Goal: Transaction & Acquisition: Register for event/course

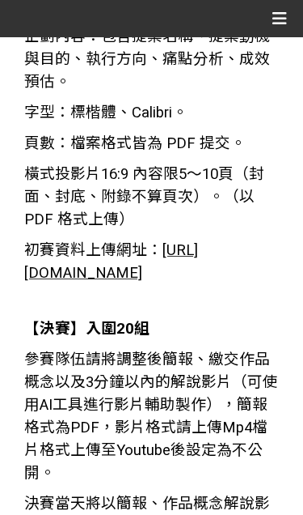
scroll to position [3342, 0]
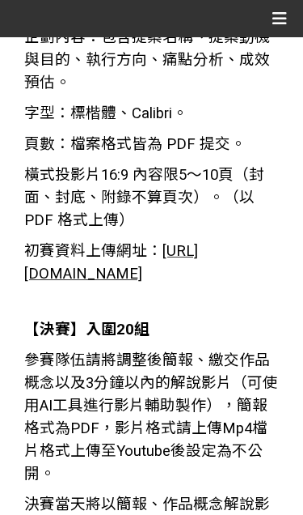
click at [158, 255] on span "[URL][DOMAIN_NAME]" at bounding box center [111, 262] width 174 height 40
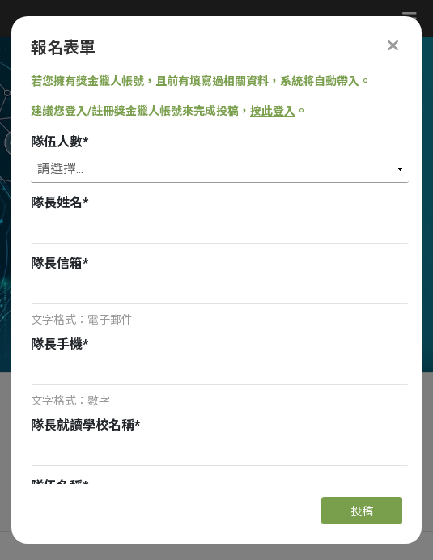
click at [310, 155] on select "請選擇... 1 2 3 4 5" at bounding box center [220, 169] width 378 height 28
select select "2"
click at [294, 104] on link "按此登入" at bounding box center [272, 110] width 45 height 13
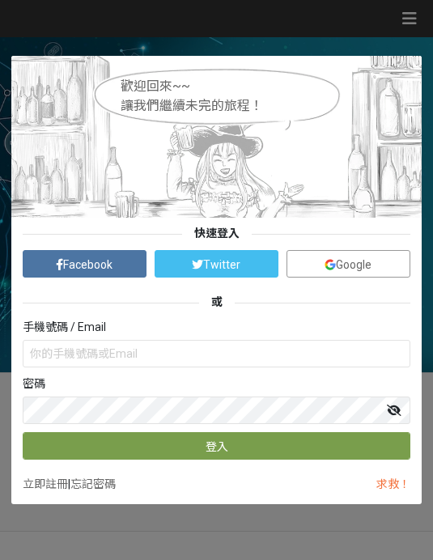
click at [329, 264] on img at bounding box center [330, 264] width 11 height 11
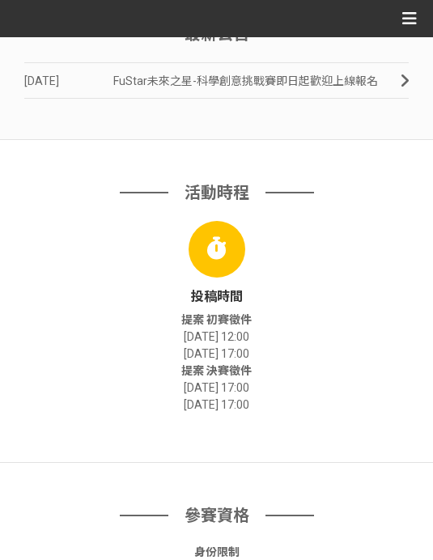
scroll to position [403, 0]
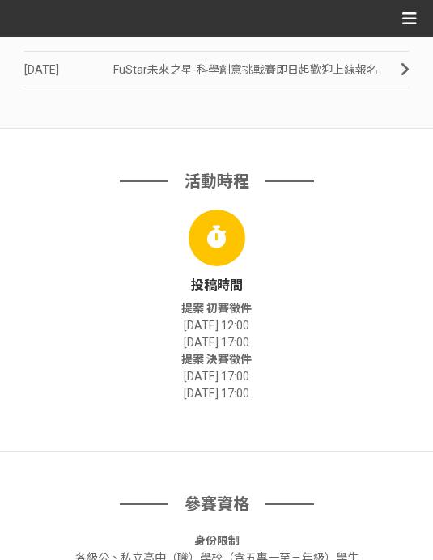
click at [228, 266] on div at bounding box center [217, 238] width 57 height 57
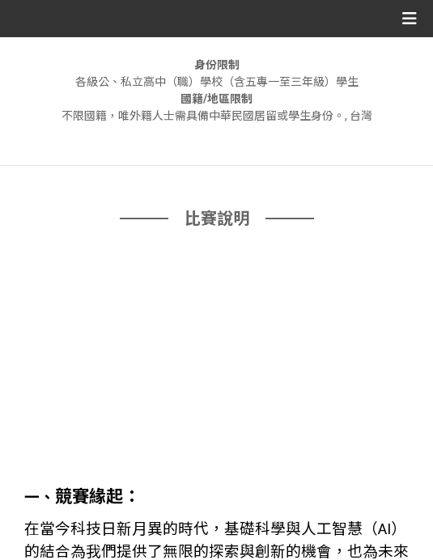
scroll to position [882, 0]
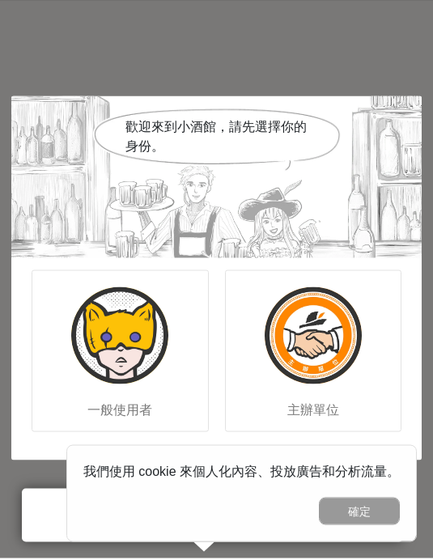
scroll to position [50, 0]
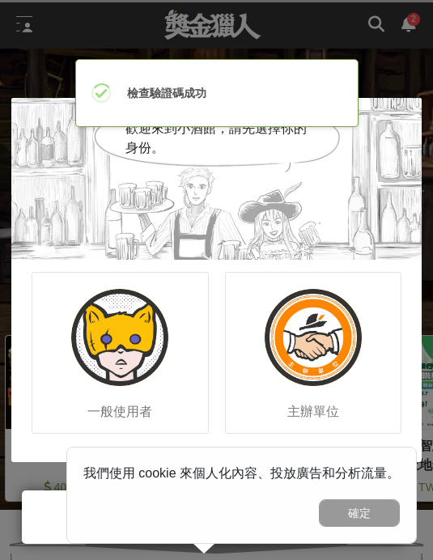
click at [152, 322] on img at bounding box center [119, 337] width 97 height 97
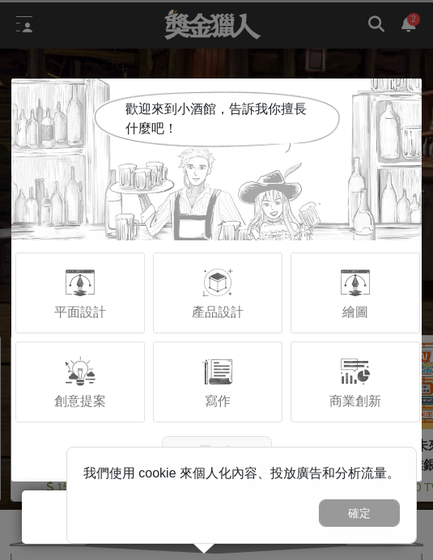
scroll to position [0, 162]
click at [371, 514] on button "確定" at bounding box center [359, 513] width 81 height 28
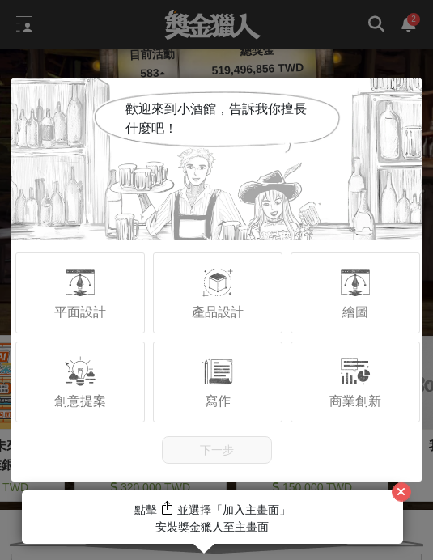
click at [224, 281] on div at bounding box center [218, 282] width 32 height 32
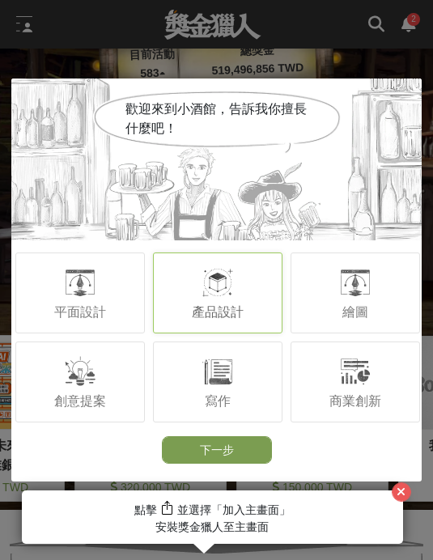
scroll to position [0, 324]
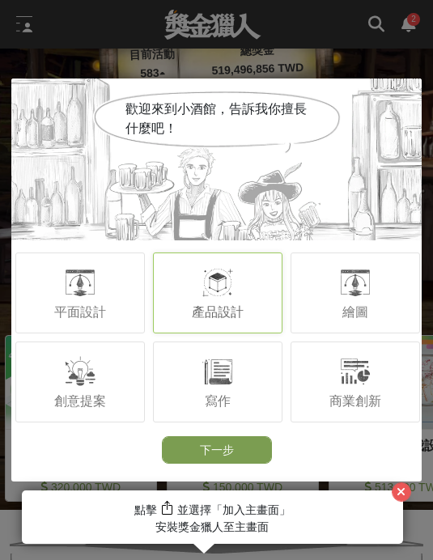
click at [124, 285] on div "平面設計" at bounding box center [79, 293] width 129 height 81
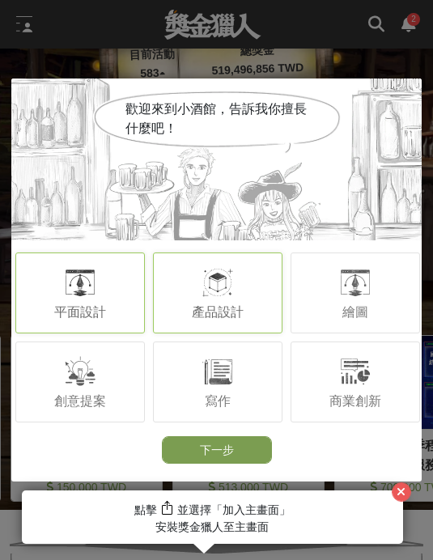
scroll to position [0, 486]
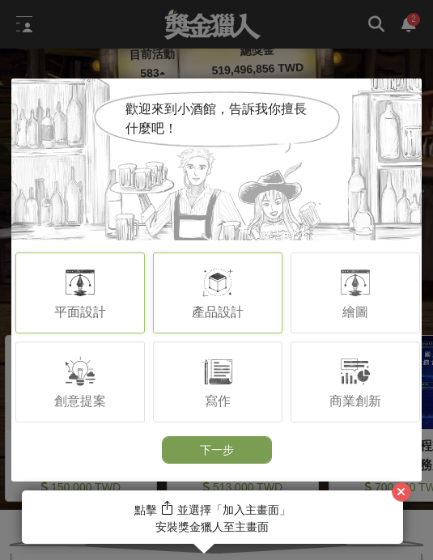
click at [90, 414] on div "創意提案" at bounding box center [79, 382] width 129 height 81
click at [401, 371] on div "商業創新" at bounding box center [355, 382] width 129 height 81
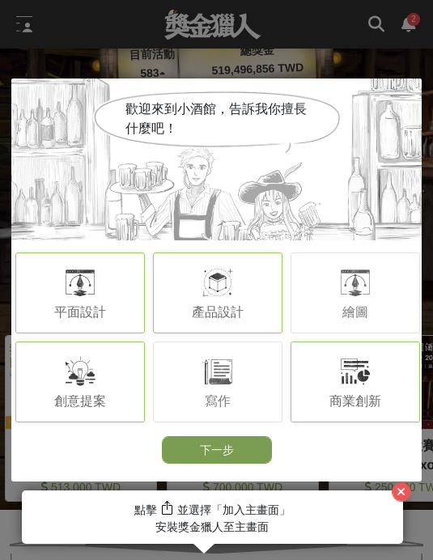
scroll to position [0, 647]
click at [255, 457] on button "下一步" at bounding box center [217, 450] width 110 height 28
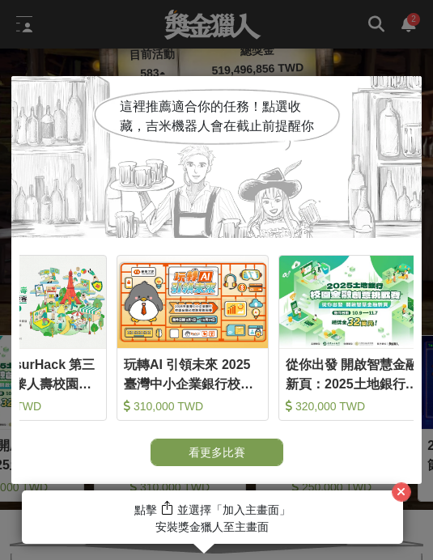
scroll to position [0, 0]
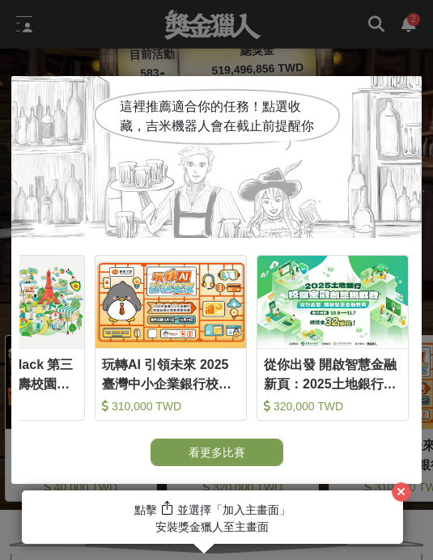
click at [407, 484] on button "button" at bounding box center [401, 491] width 19 height 19
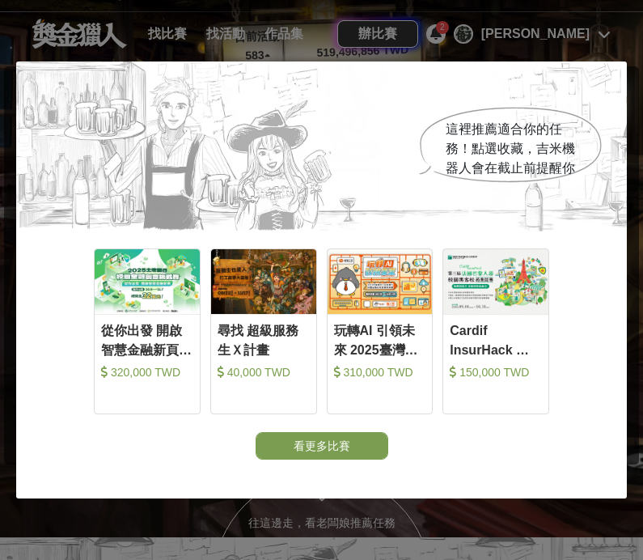
click at [334, 544] on div "這裡推薦適合你的任務！點選收藏，吉米機器人會在截止前提醒你 收藏 從你出發 開啟智慧金融新頁：2025土地銀行校園金融創意挑戰賽 320,000 TWD 收藏…" at bounding box center [321, 280] width 643 height 560
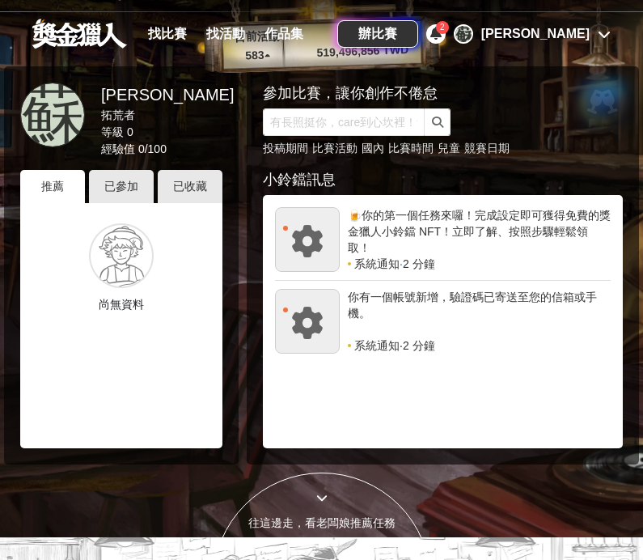
click at [174, 34] on link "找比賽" at bounding box center [168, 34] width 52 height 23
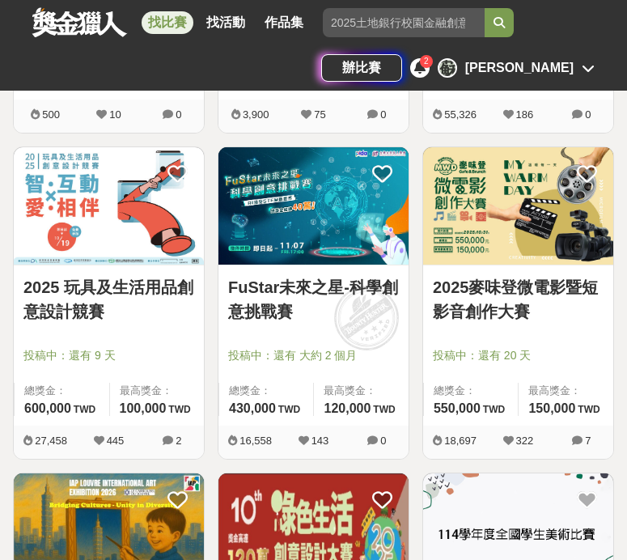
scroll to position [1234, 0]
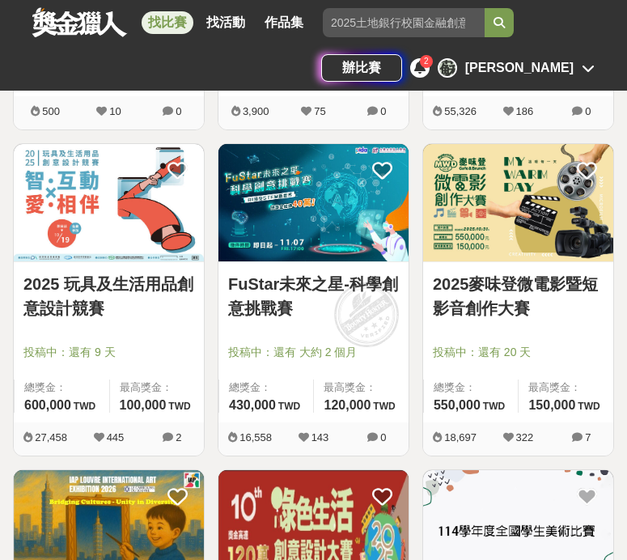
click at [363, 285] on link "FuStar未來之星-科學創意挑戰賽" at bounding box center [313, 296] width 171 height 49
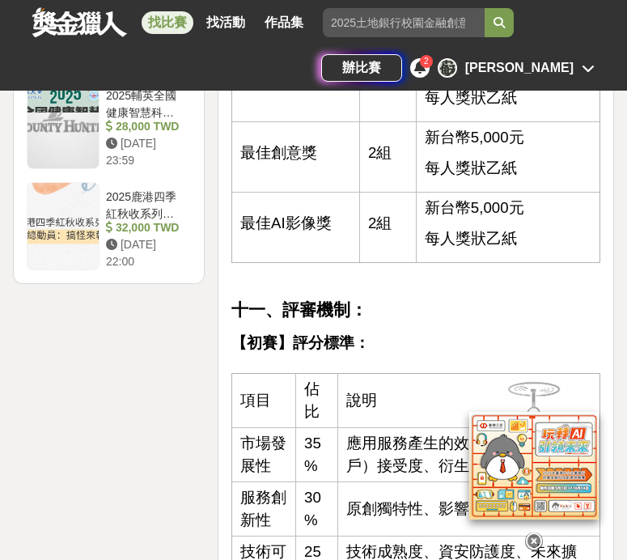
scroll to position [3244, 0]
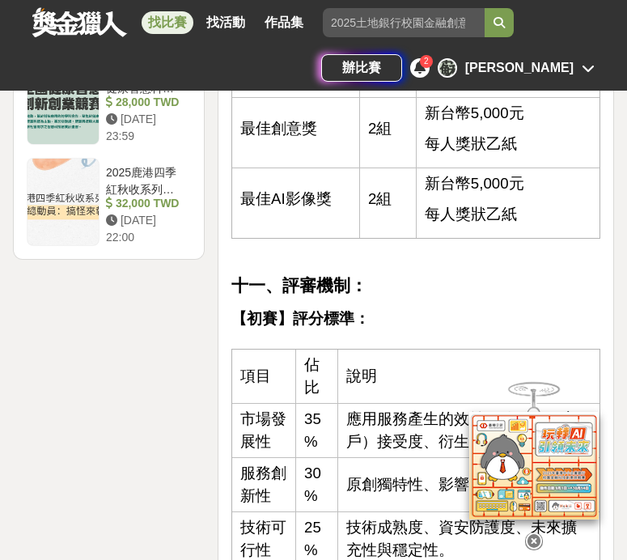
click at [432, 507] on img at bounding box center [533, 454] width 129 height 108
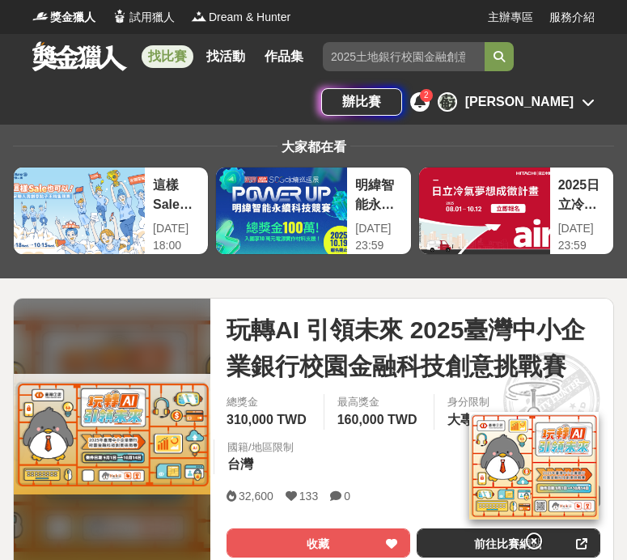
click at [149, 51] on link "找比賽" at bounding box center [168, 56] width 52 height 23
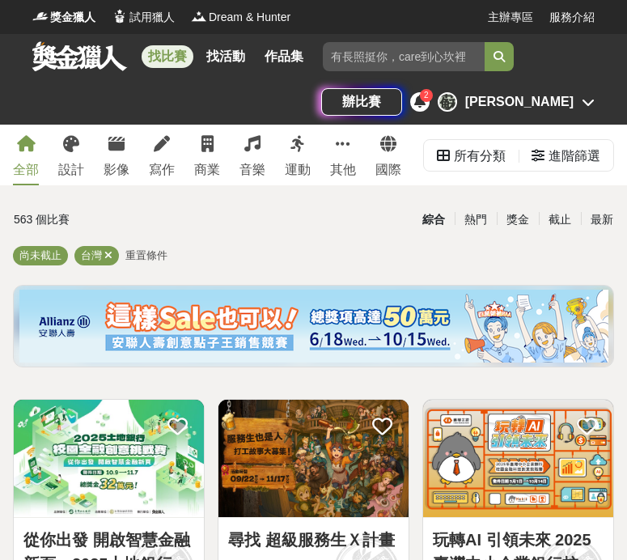
click at [426, 103] on icon at bounding box center [419, 101] width 11 height 13
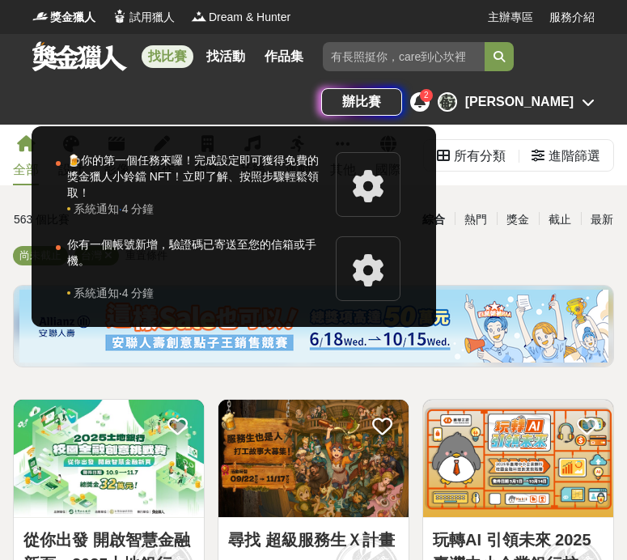
click at [408, 376] on div at bounding box center [313, 280] width 627 height 560
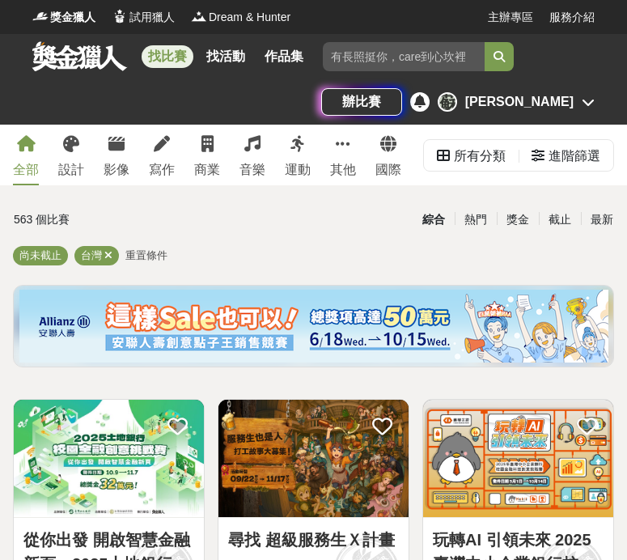
click at [223, 53] on link "找活動" at bounding box center [226, 56] width 52 height 23
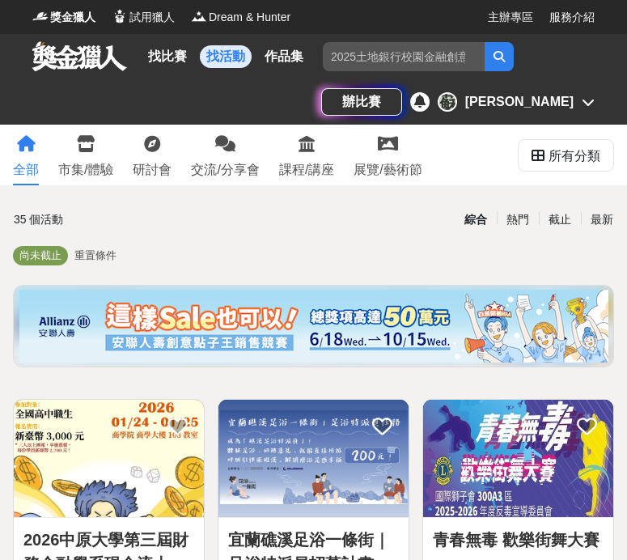
click at [181, 62] on link "找比賽" at bounding box center [168, 56] width 52 height 23
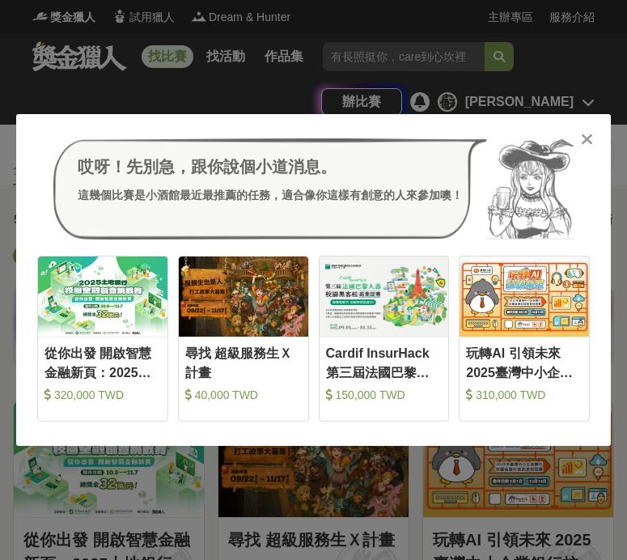
click at [257, 351] on div "尋找 超級服務生Ｘ計畫" at bounding box center [243, 362] width 117 height 36
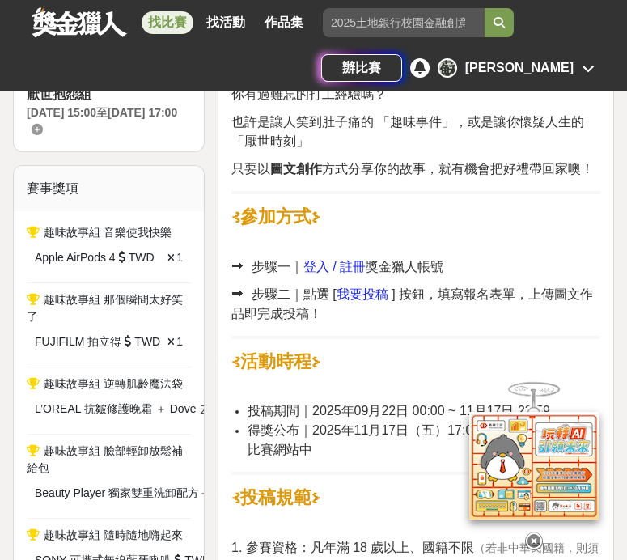
scroll to position [622, 0]
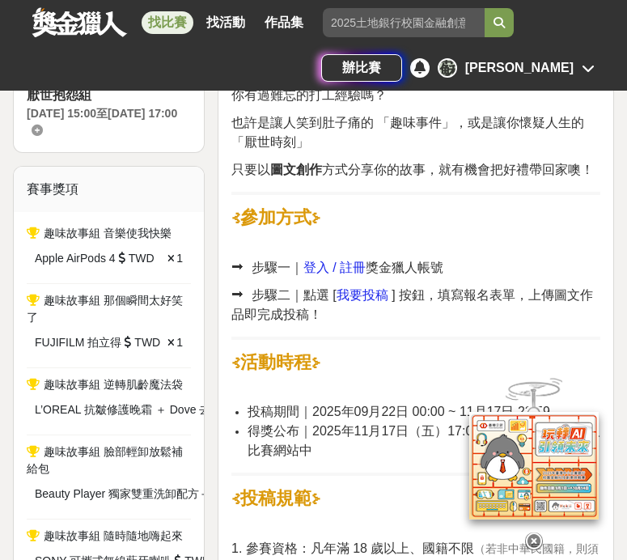
click at [155, 390] on div "趣味故事組 逆轉肌齡魔法袋" at bounding box center [109, 384] width 164 height 17
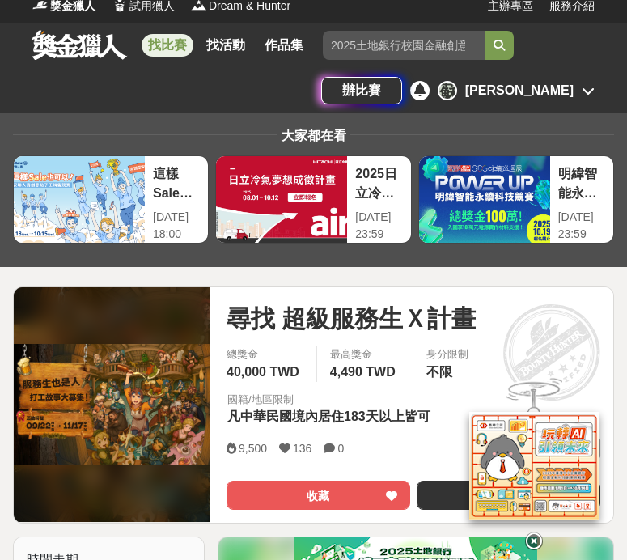
scroll to position [10, 0]
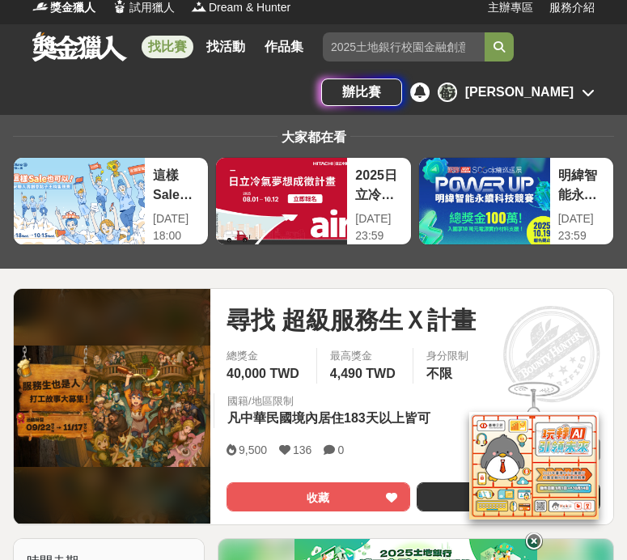
click at [432, 439] on img at bounding box center [533, 465] width 129 height 108
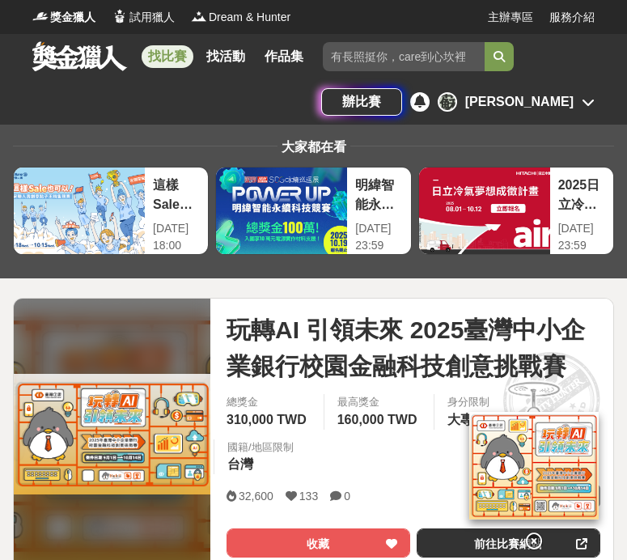
click at [172, 66] on link "找比賽" at bounding box center [168, 56] width 52 height 23
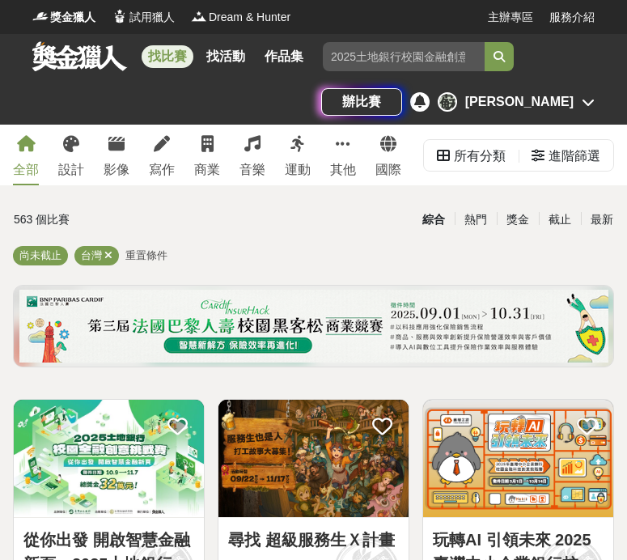
click at [432, 110] on div "蘇 蘇珮婷Mini" at bounding box center [516, 101] width 157 height 19
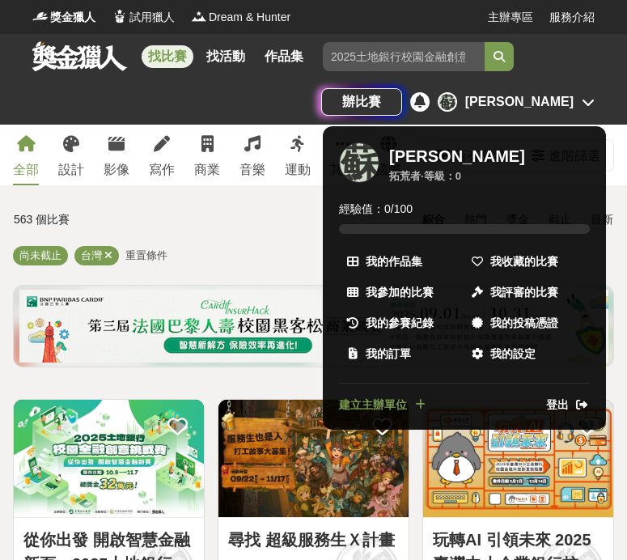
click at [432, 115] on div at bounding box center [313, 280] width 627 height 560
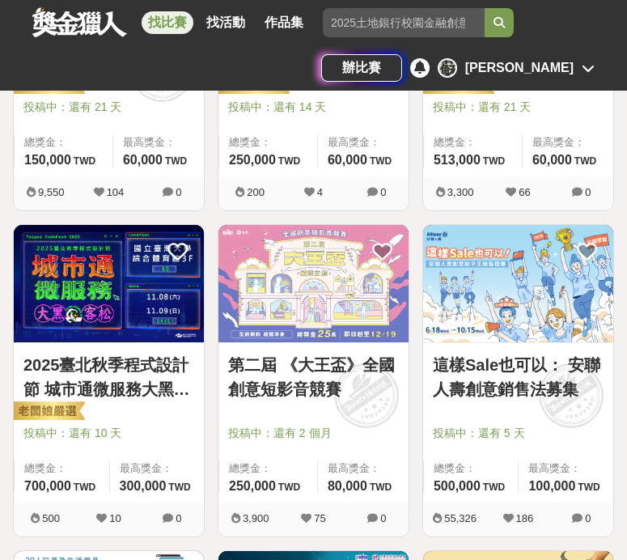
scroll to position [826, 0]
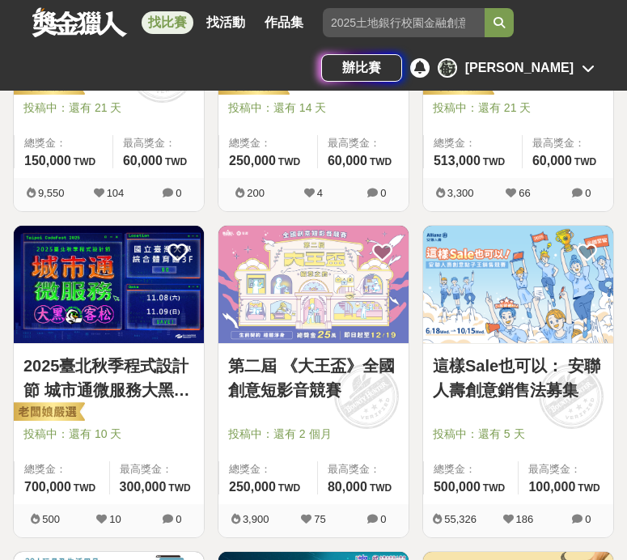
click at [115, 402] on link "2025臺北秋季程式設計節 城市通微服務大黑客松" at bounding box center [108, 378] width 171 height 49
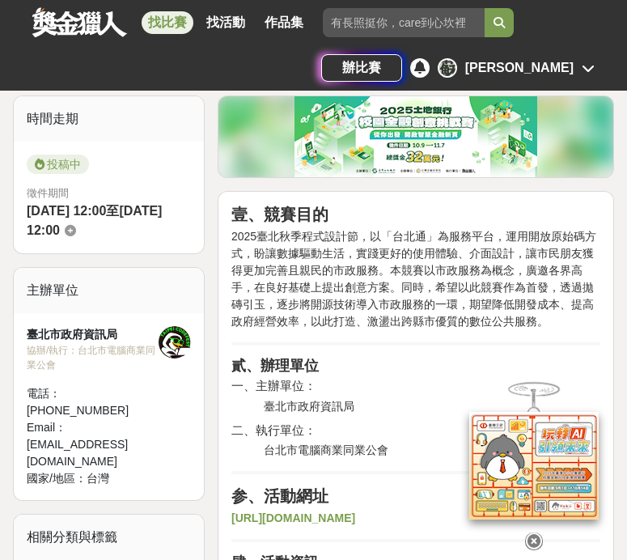
scroll to position [492, 0]
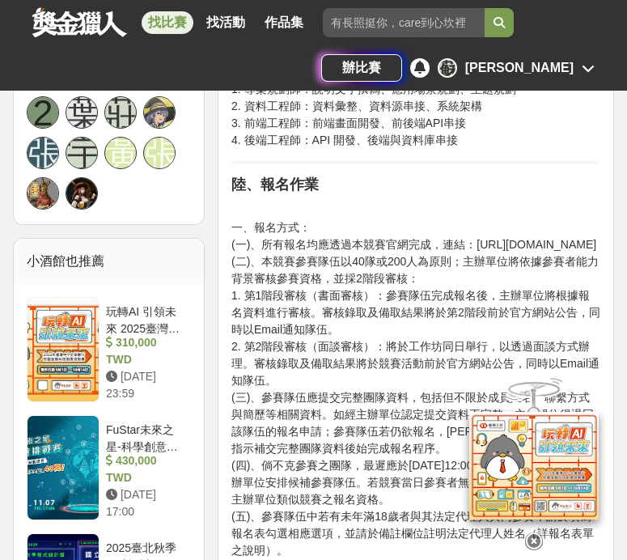
click at [113, 422] on div "FuStar未來之星-科學創意挑戰賽" at bounding box center [145, 437] width 79 height 31
